Goal: Task Accomplishment & Management: Manage account settings

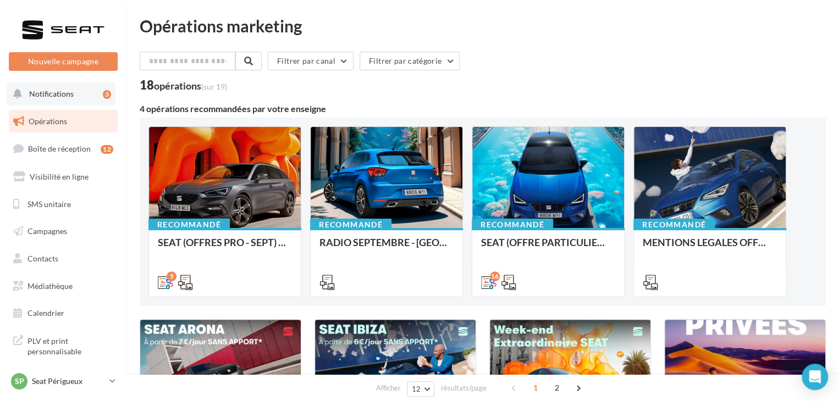
click at [90, 97] on button "Notifications 3" at bounding box center [61, 93] width 109 height 23
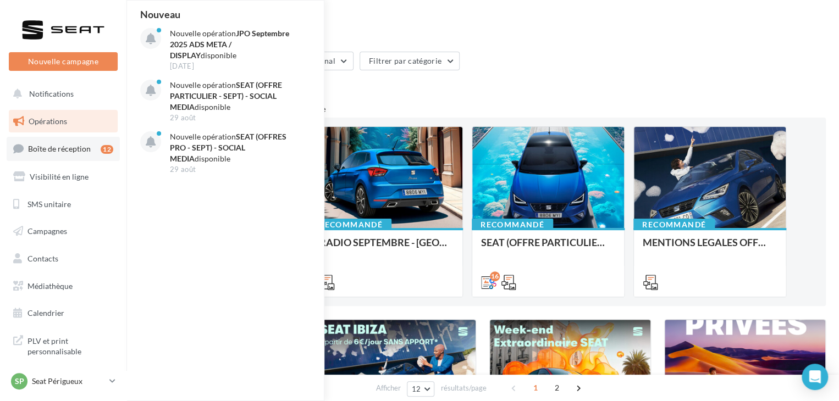
click at [97, 141] on link "Boîte de réception 12" at bounding box center [63, 149] width 113 height 24
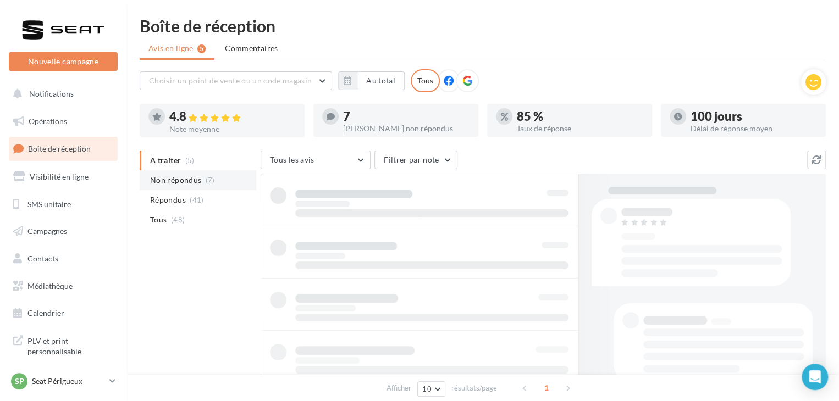
click at [210, 179] on span "(7)" at bounding box center [210, 180] width 9 height 9
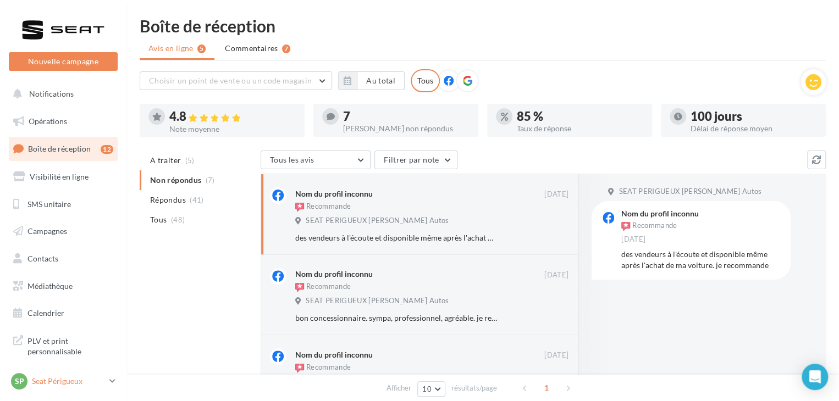
click at [95, 384] on p "Seat Périgueux" at bounding box center [68, 381] width 73 height 11
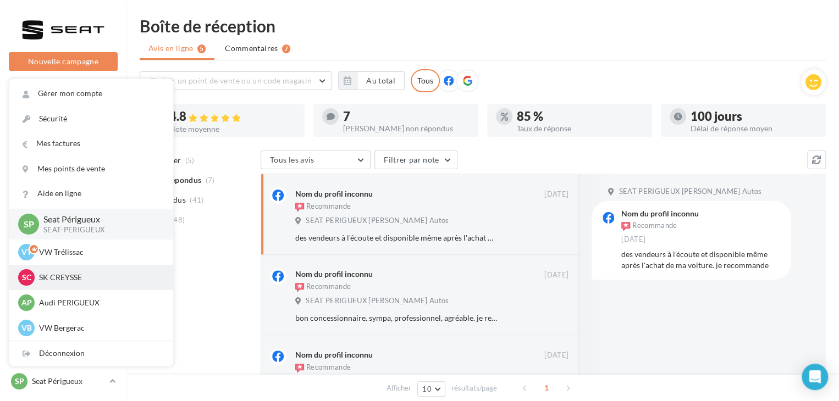
click at [99, 279] on p "SK CREYSSE" at bounding box center [99, 277] width 121 height 11
